Goal: Transaction & Acquisition: Book appointment/travel/reservation

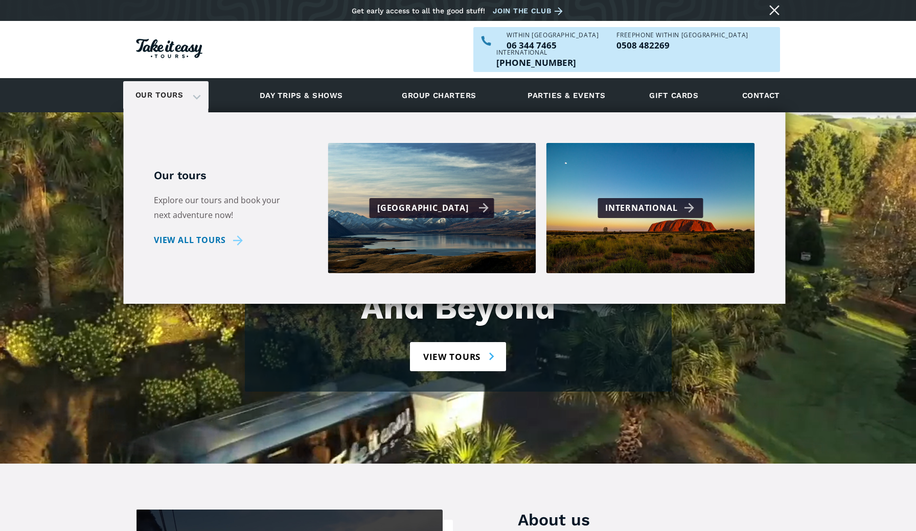
click at [453, 201] on div "[GEOGRAPHIC_DATA]" at bounding box center [433, 208] width 112 height 15
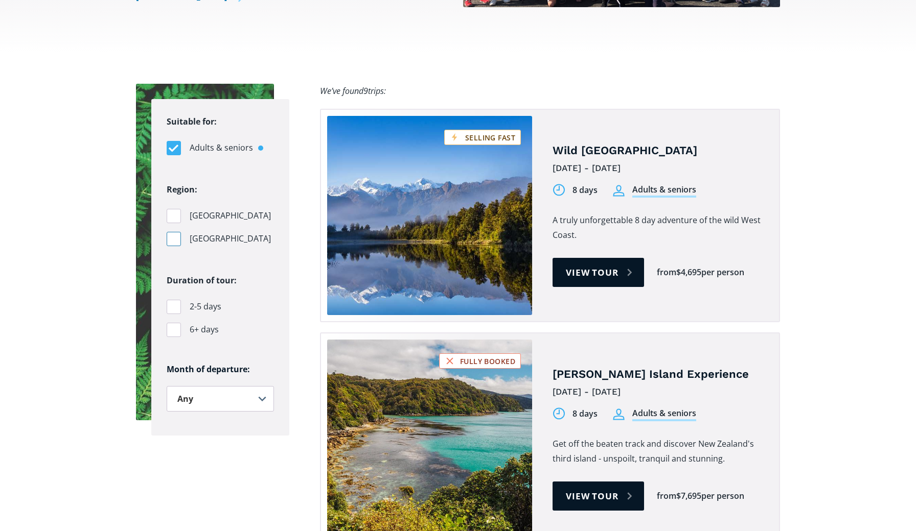
scroll to position [617, 0]
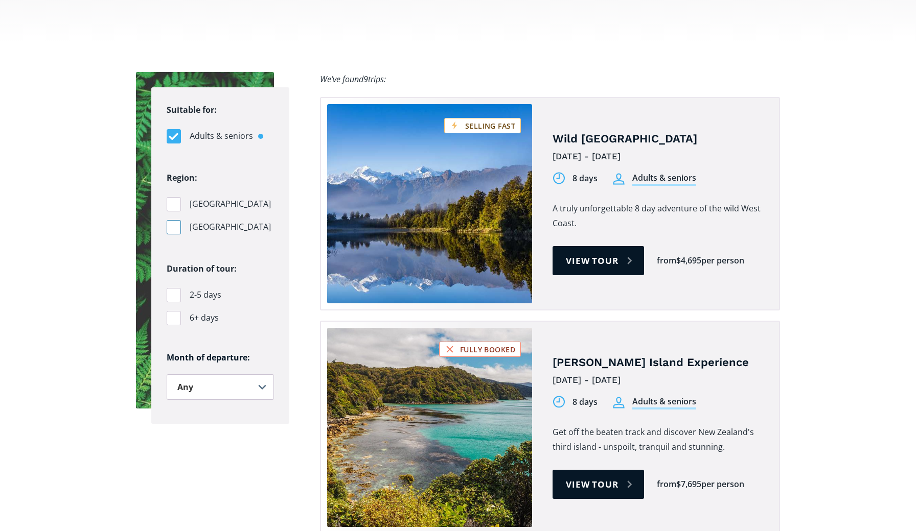
click at [173, 220] on div "Filters" at bounding box center [174, 227] width 14 height 14
click at [173, 224] on input "[GEOGRAPHIC_DATA]" at bounding box center [170, 227] width 7 height 7
checkbox input "true"
click at [177, 311] on div "Filters" at bounding box center [174, 318] width 14 height 14
click at [173, 315] on input "6+ days" at bounding box center [170, 318] width 7 height 7
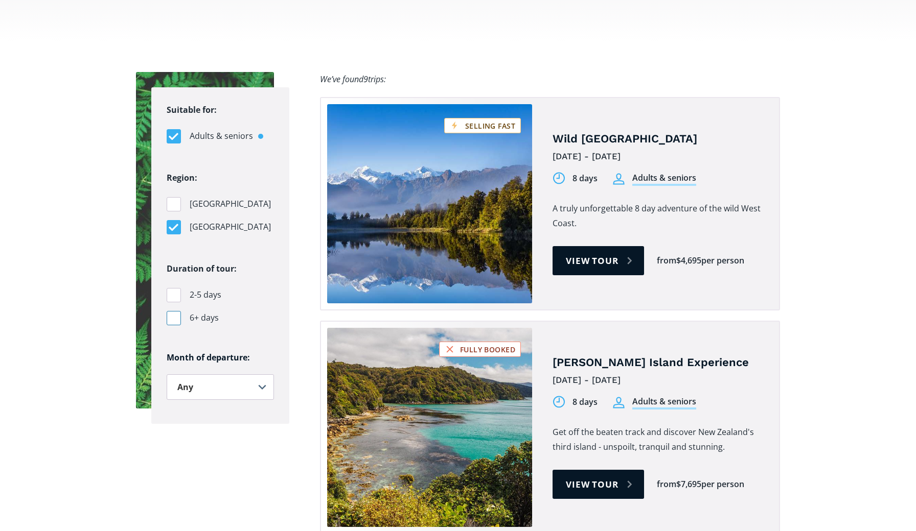
checkbox input "true"
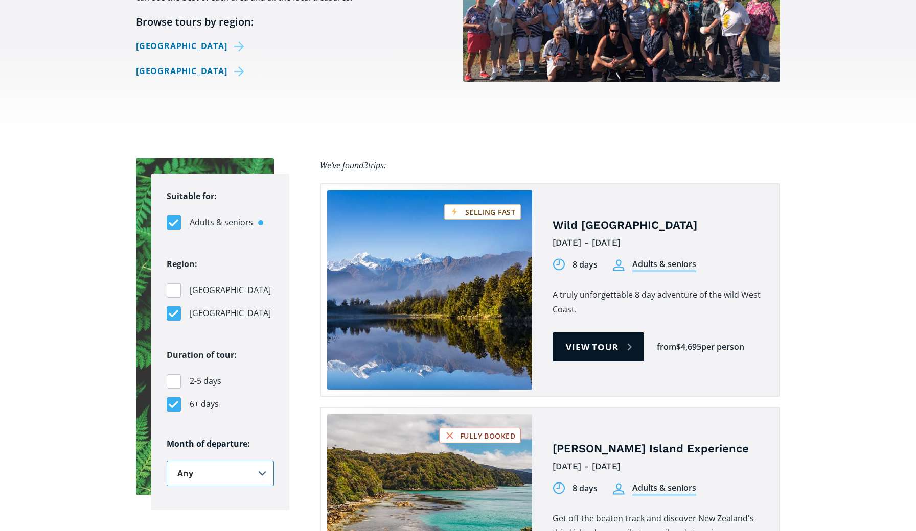
click at [327, 242] on link "Tours on sale" at bounding box center [429, 290] width 205 height 199
click at [327, 237] on link "Tours on sale" at bounding box center [429, 290] width 205 height 199
click at [327, 238] on link "Tours on sale" at bounding box center [429, 290] width 205 height 199
